Goal: Navigation & Orientation: Find specific page/section

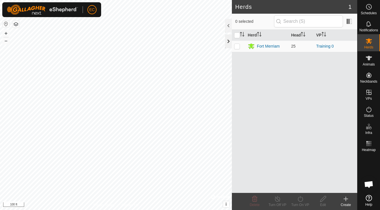
click at [228, 46] on div at bounding box center [228, 41] width 7 height 14
